Goal: Task Accomplishment & Management: Manage account settings

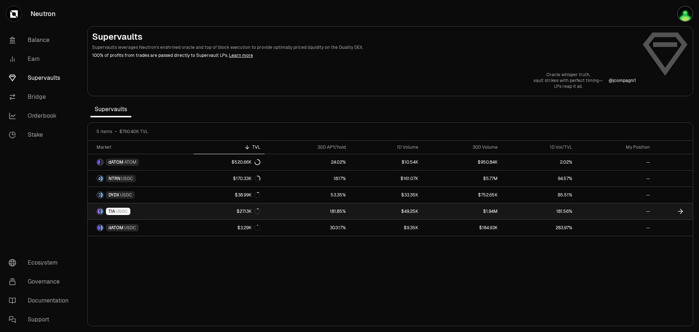
click at [682, 212] on icon at bounding box center [680, 210] width 7 height 7
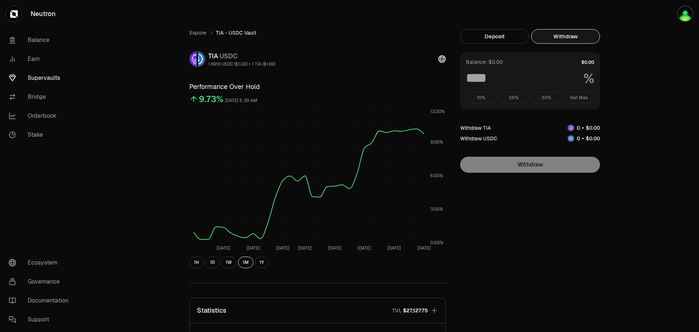
click at [551, 38] on button "Withdraw" at bounding box center [565, 36] width 69 height 15
click at [500, 35] on button "Deposit" at bounding box center [494, 36] width 69 height 15
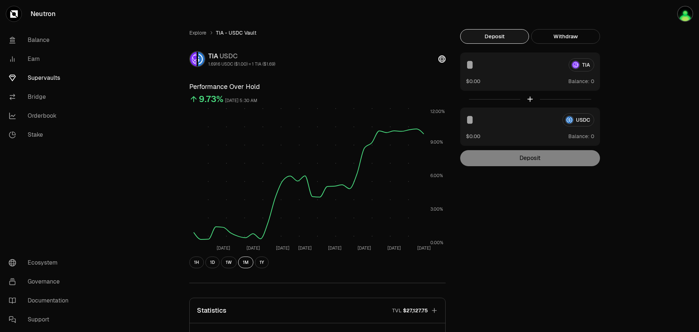
click at [35, 76] on link "Supervaults" at bounding box center [41, 77] width 76 height 19
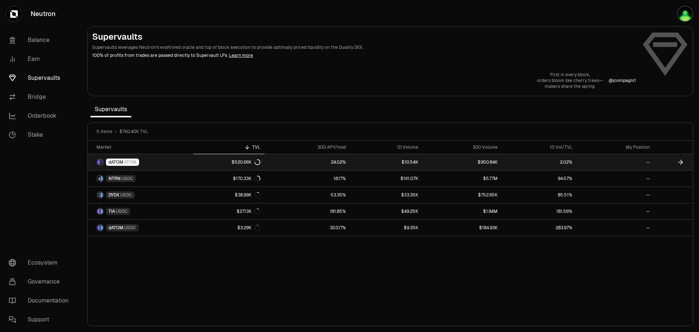
click at [682, 161] on icon at bounding box center [681, 162] width 2 height 4
